Goal: Task Accomplishment & Management: Complete application form

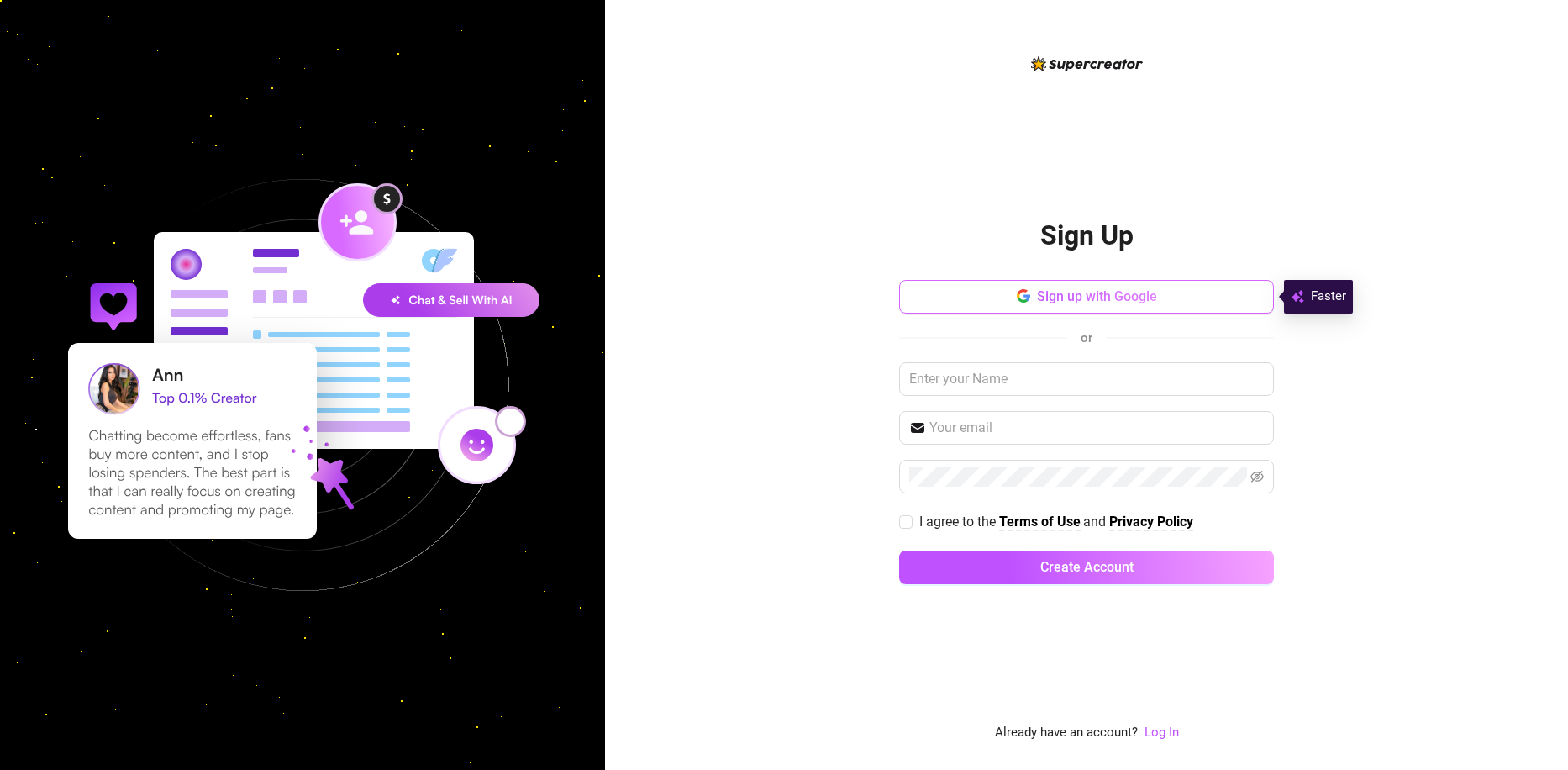
click at [1092, 293] on span "Sign up with Google" at bounding box center [1097, 295] width 120 height 16
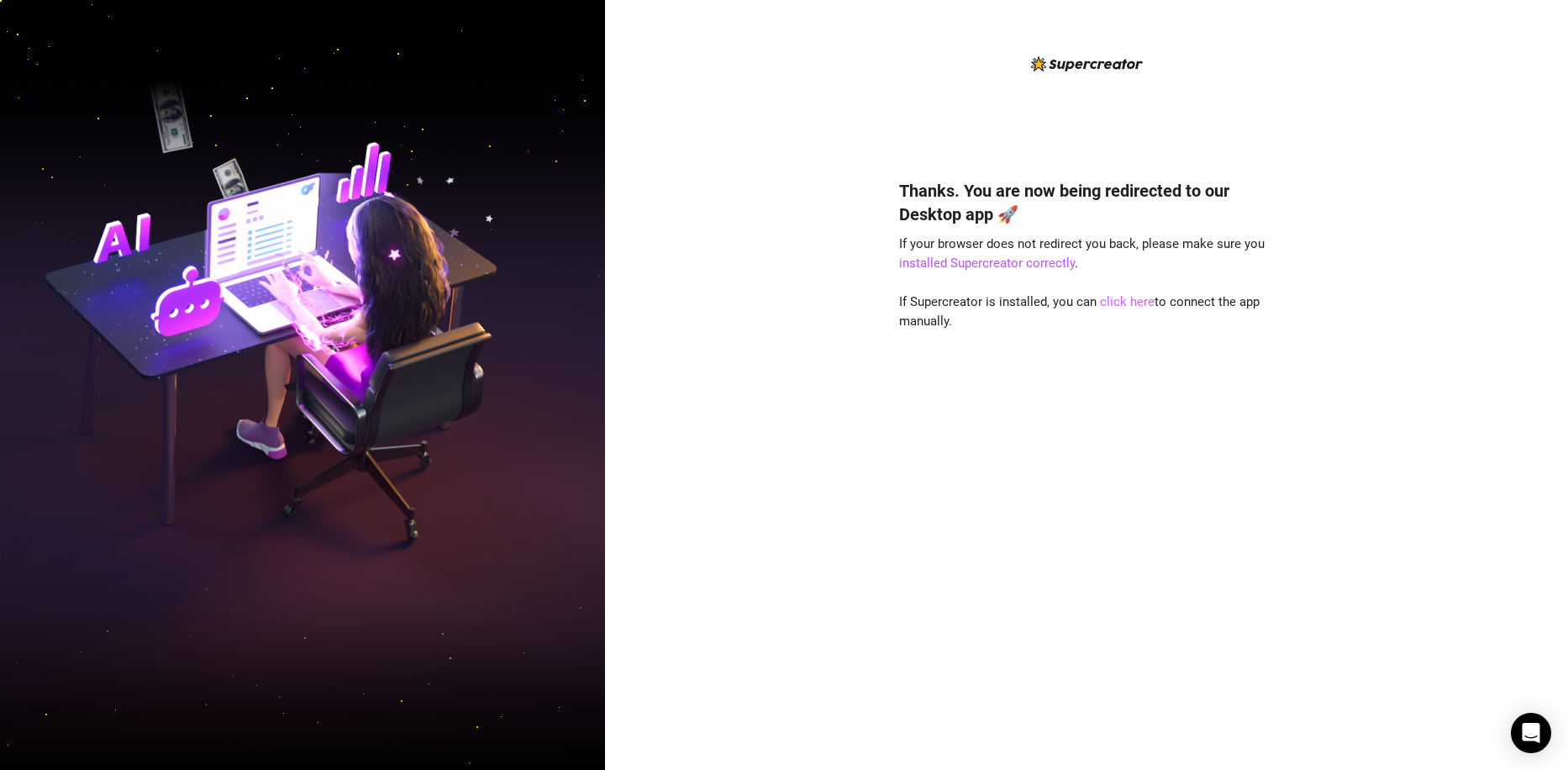
click at [1126, 303] on link "click here" at bounding box center [1127, 302] width 54 height 15
